Goal: Information Seeking & Learning: Compare options

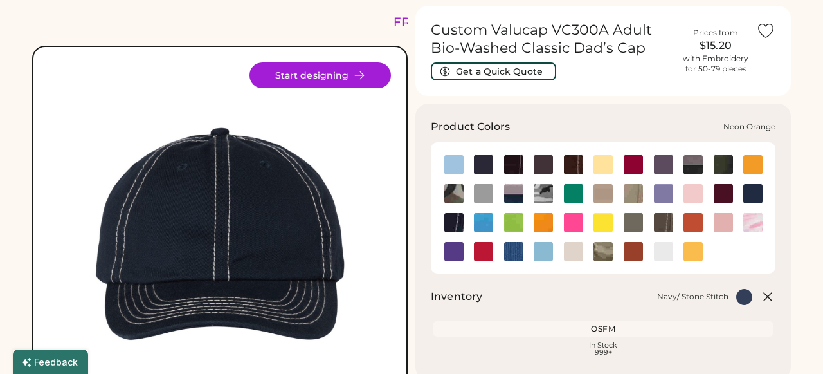
scroll to position [57, 0]
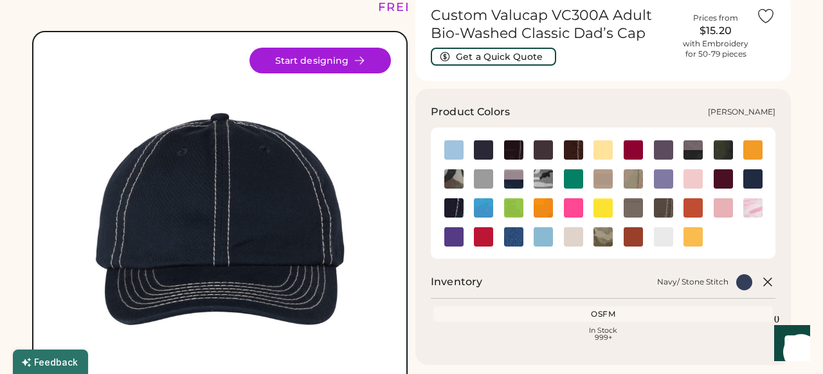
click at [567, 169] on img at bounding box center [573, 178] width 19 height 19
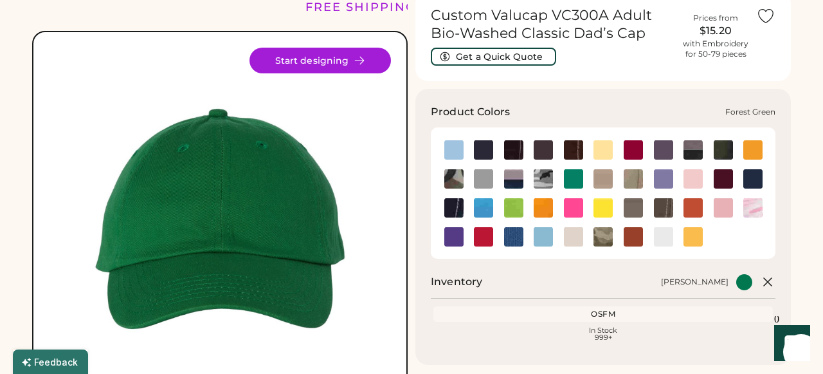
click at [726, 151] on img at bounding box center [723, 149] width 19 height 19
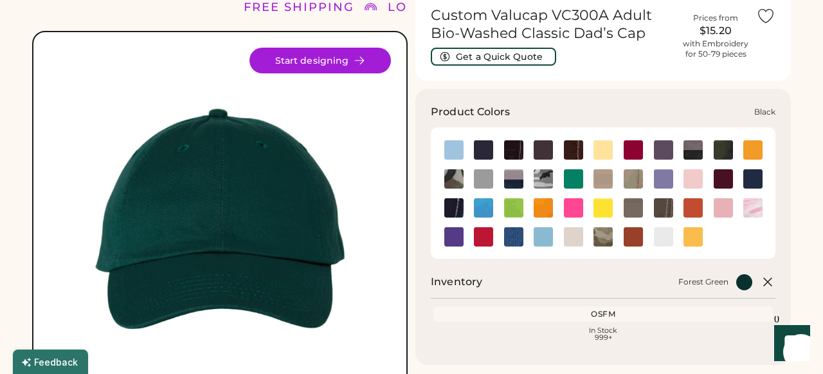
click at [483, 158] on img at bounding box center [483, 149] width 19 height 19
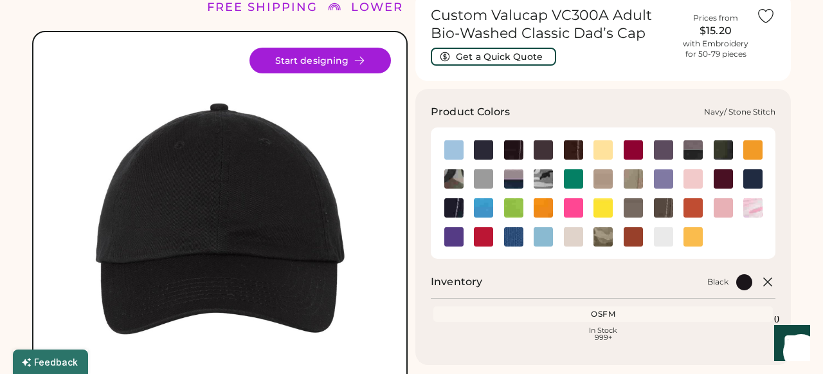
click at [453, 211] on img at bounding box center [453, 207] width 19 height 19
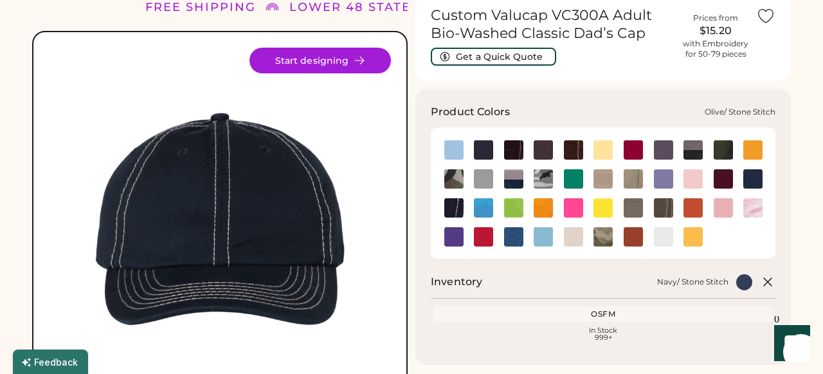
click at [664, 207] on img at bounding box center [663, 207] width 19 height 19
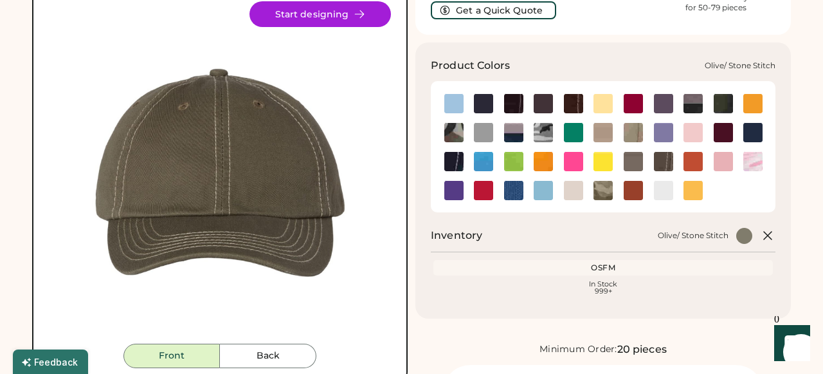
scroll to position [104, 0]
